Goal: Find specific page/section: Find specific page/section

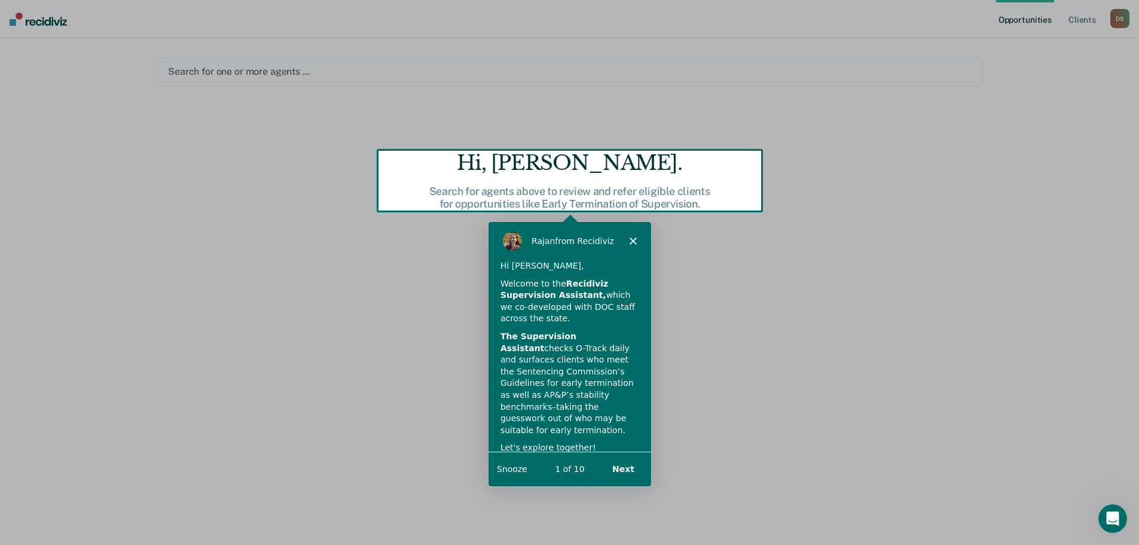
click at [517, 470] on button "Snooze" at bounding box center [511, 468] width 31 height 13
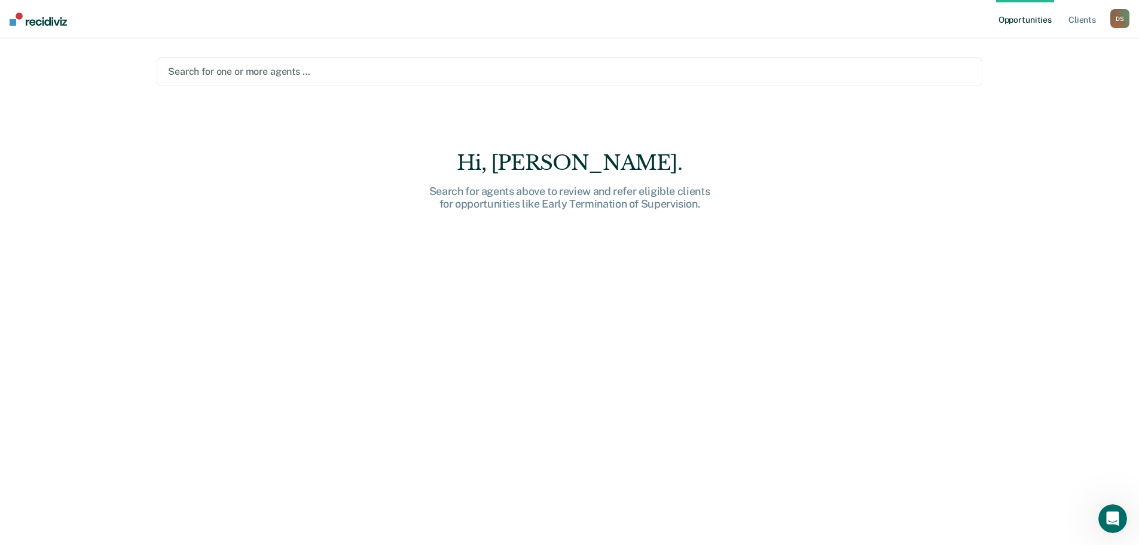
click at [446, 73] on div at bounding box center [569, 72] width 803 height 14
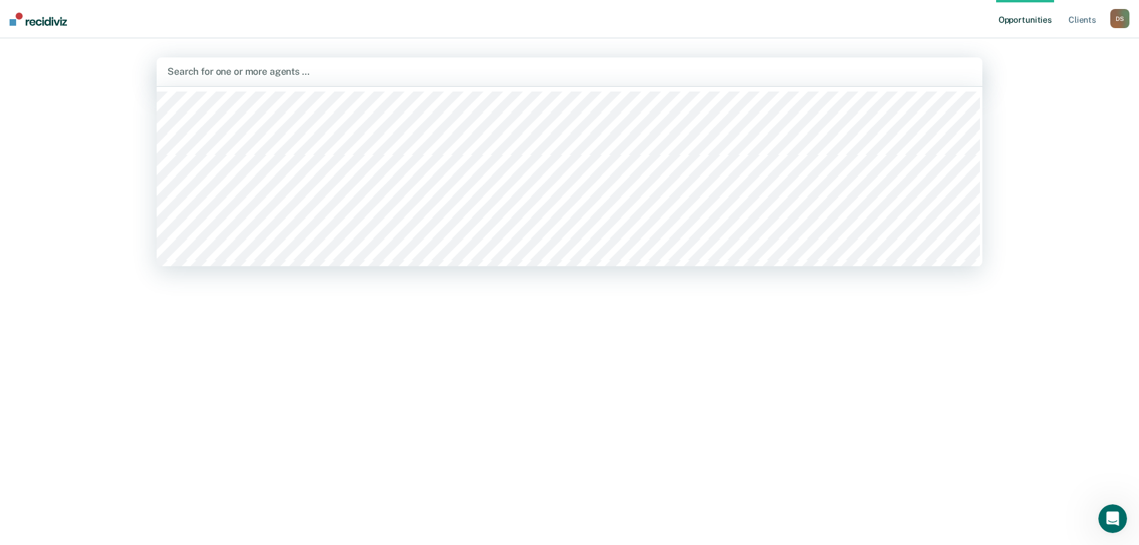
type input "d"
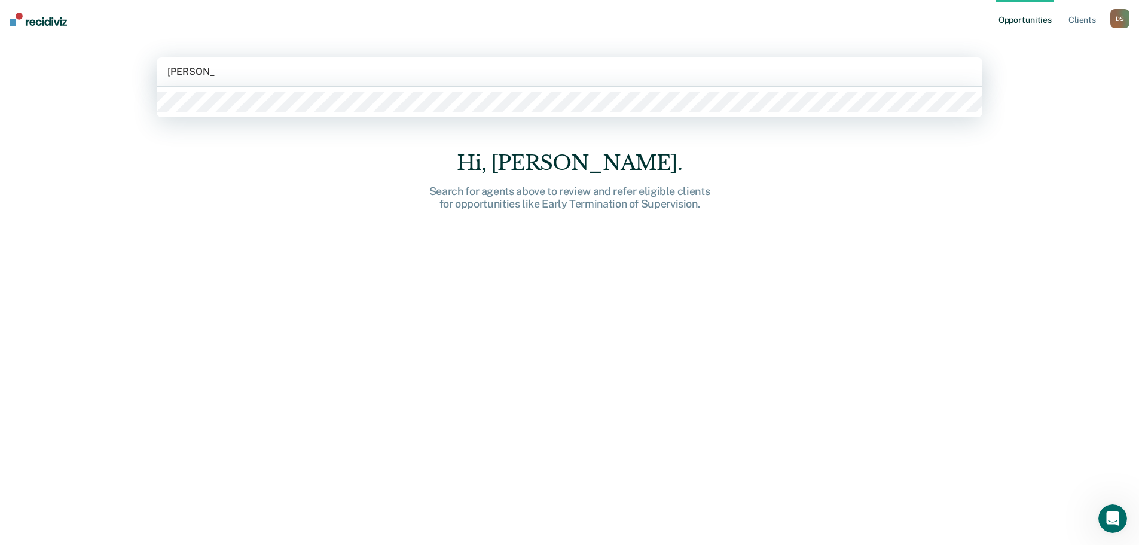
type input "[PERSON_NAME]"
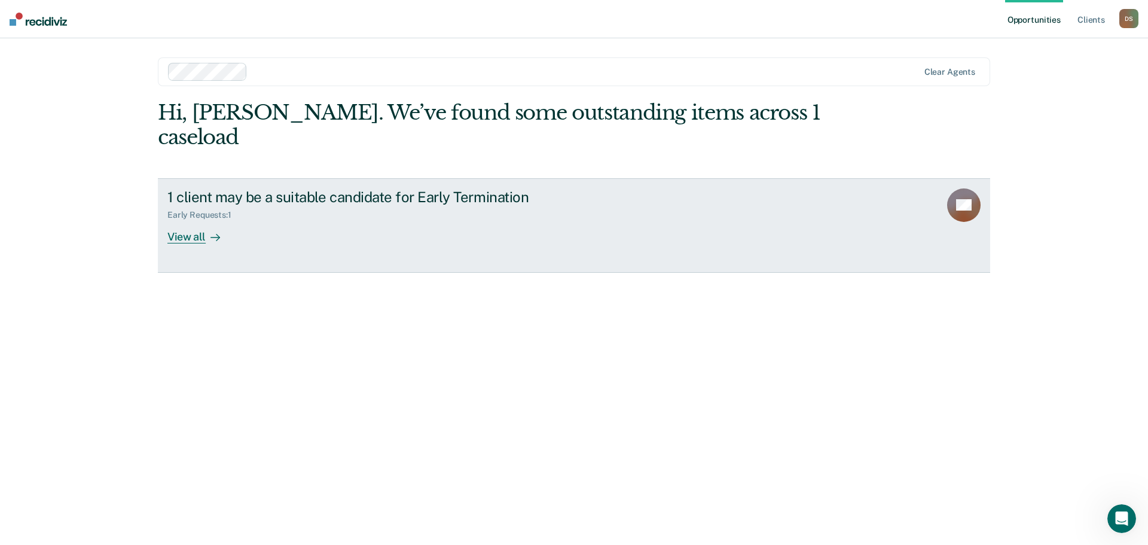
click at [170, 220] on div "View all" at bounding box center [200, 231] width 67 height 23
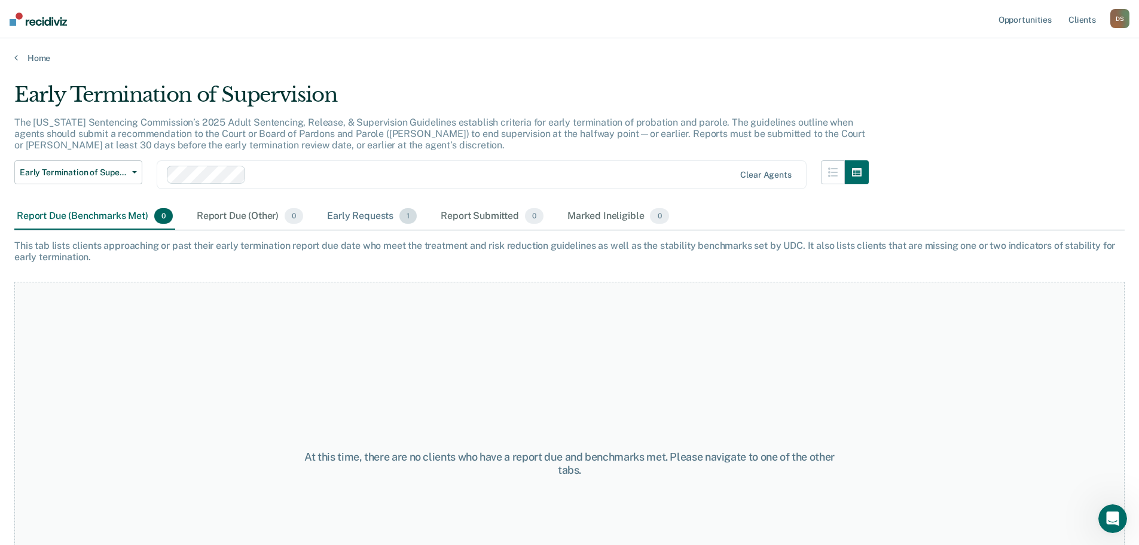
click at [369, 215] on div "Early Requests 1" at bounding box center [372, 216] width 95 height 26
